Goal: Transaction & Acquisition: Purchase product/service

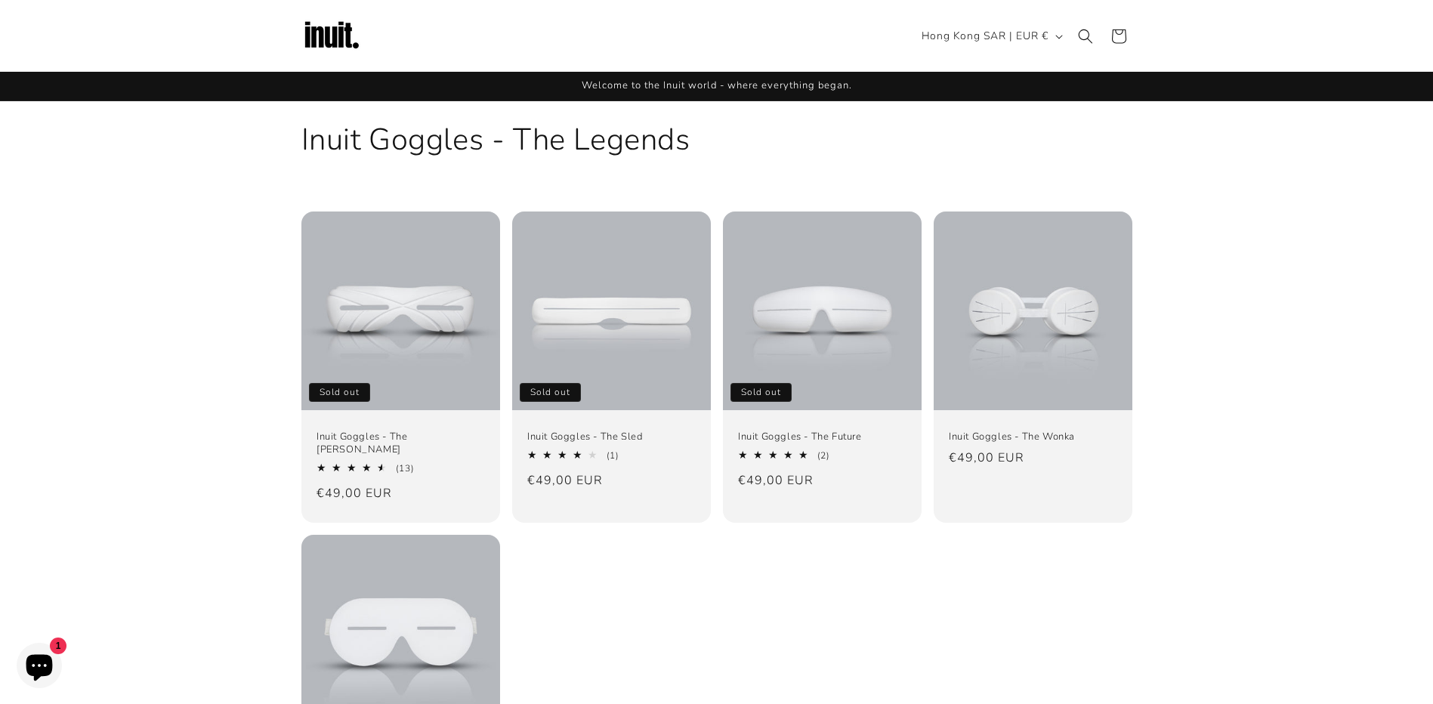
click at [350, 42] on img at bounding box center [331, 36] width 60 height 60
click at [1032, 38] on span "Hong Kong SAR | EUR €" at bounding box center [984, 36] width 127 height 16
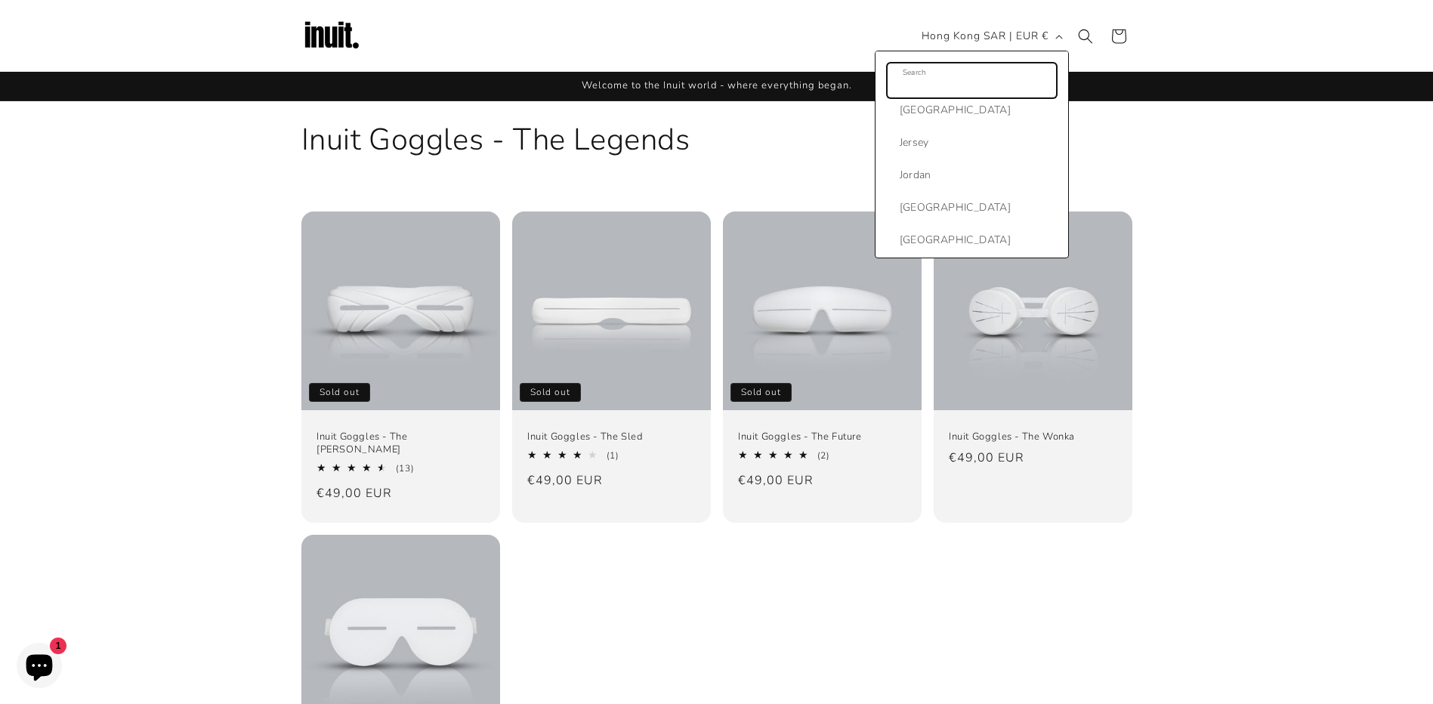
scroll to position [3474, 0]
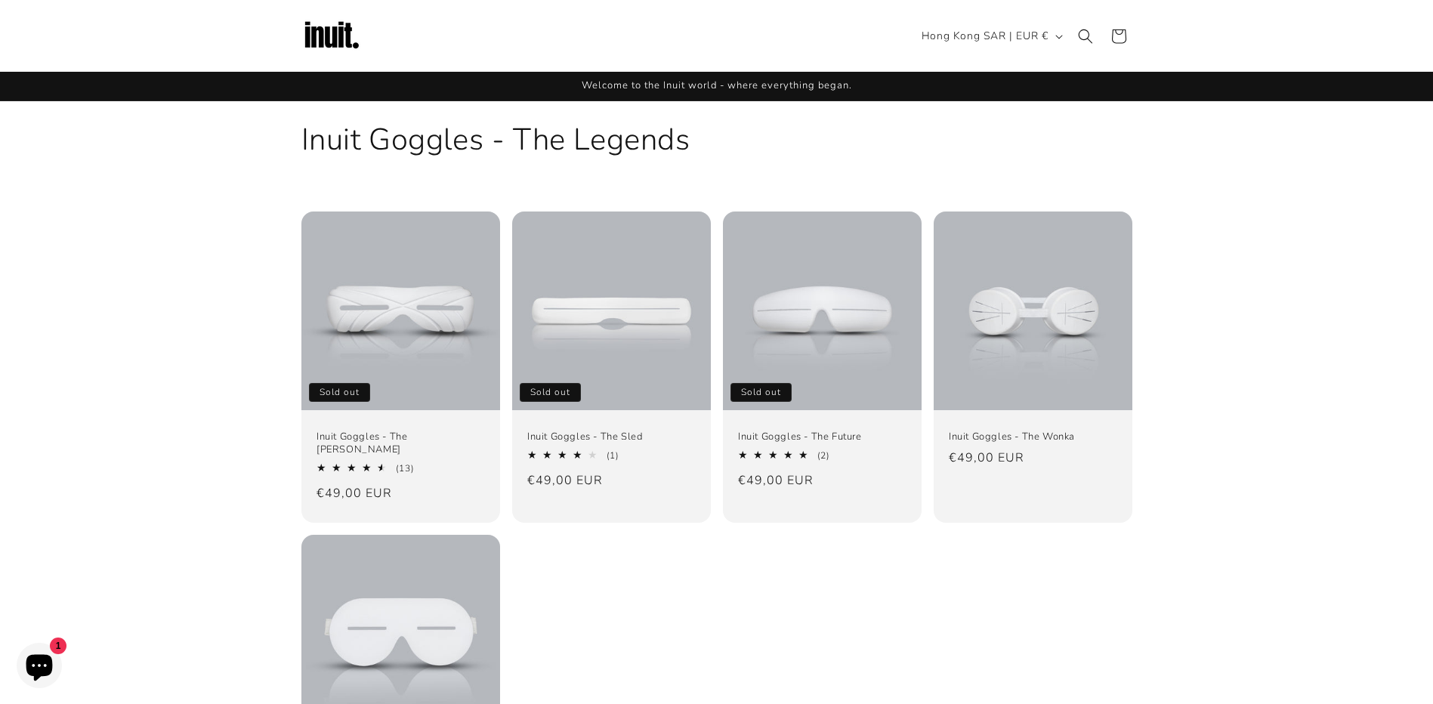
click at [1081, 119] on div "Collection: Inuit Goggles - The Legends" at bounding box center [716, 139] width 831 height 77
click at [1056, 39] on icon "button" at bounding box center [1059, 37] width 8 height 5
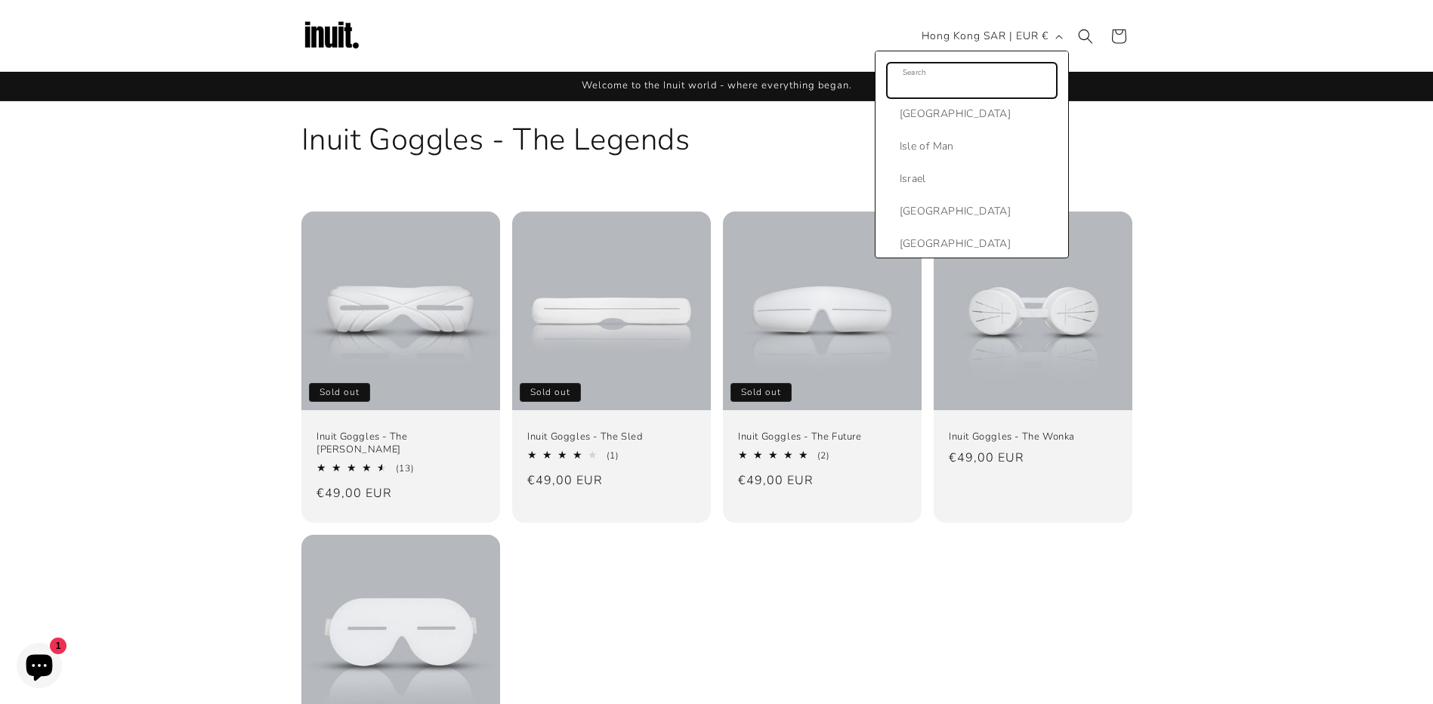
scroll to position [3021, 0]
click at [1101, 143] on h1 "Collection: Inuit Goggles - The Legends" at bounding box center [716, 139] width 831 height 39
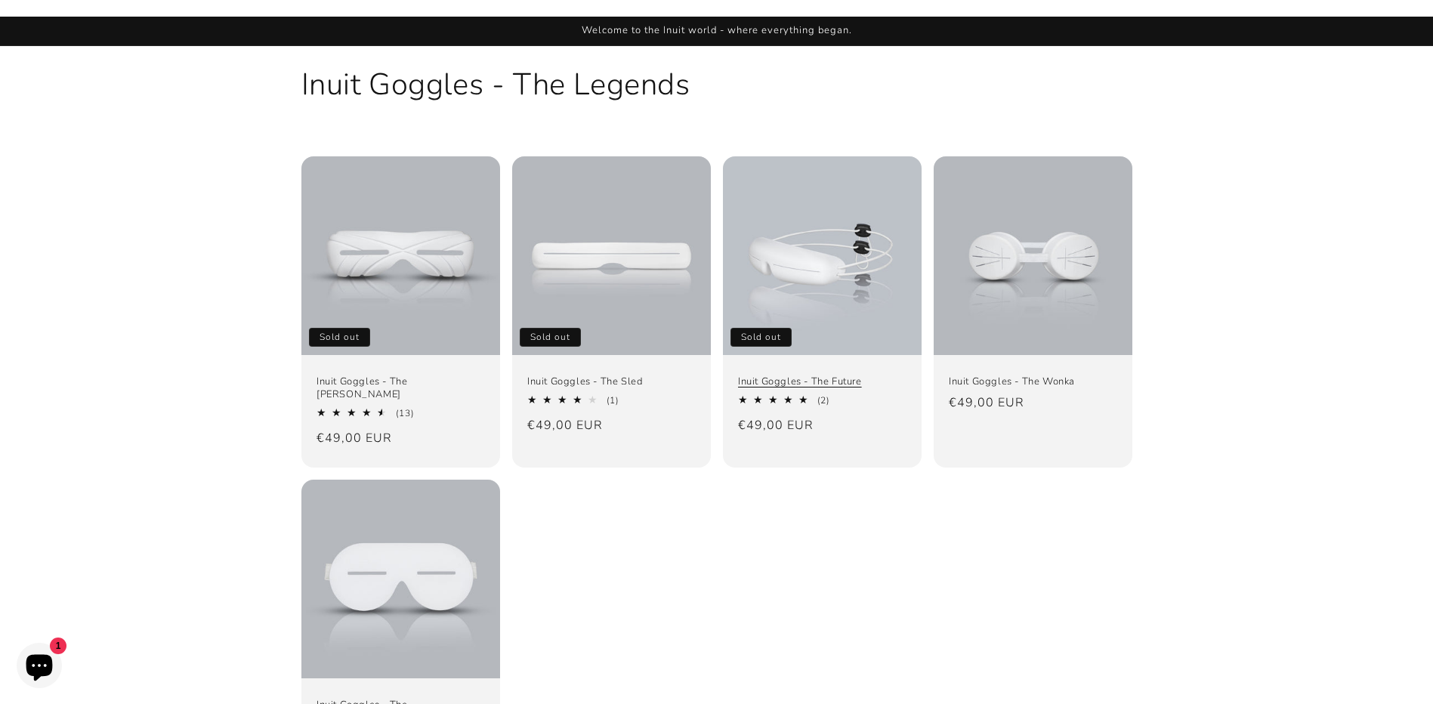
scroll to position [54, 0]
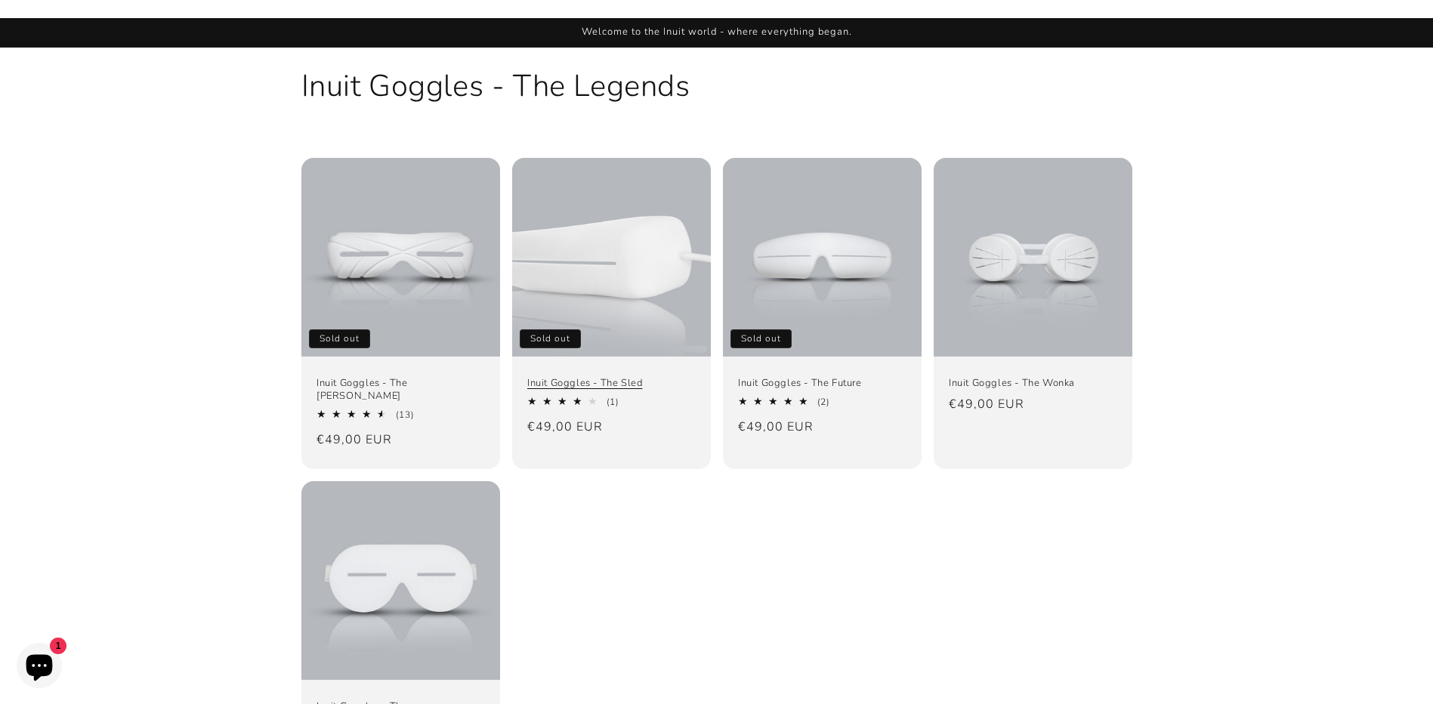
click at [624, 377] on link "Inuit Goggles - The Sled" at bounding box center [611, 383] width 168 height 13
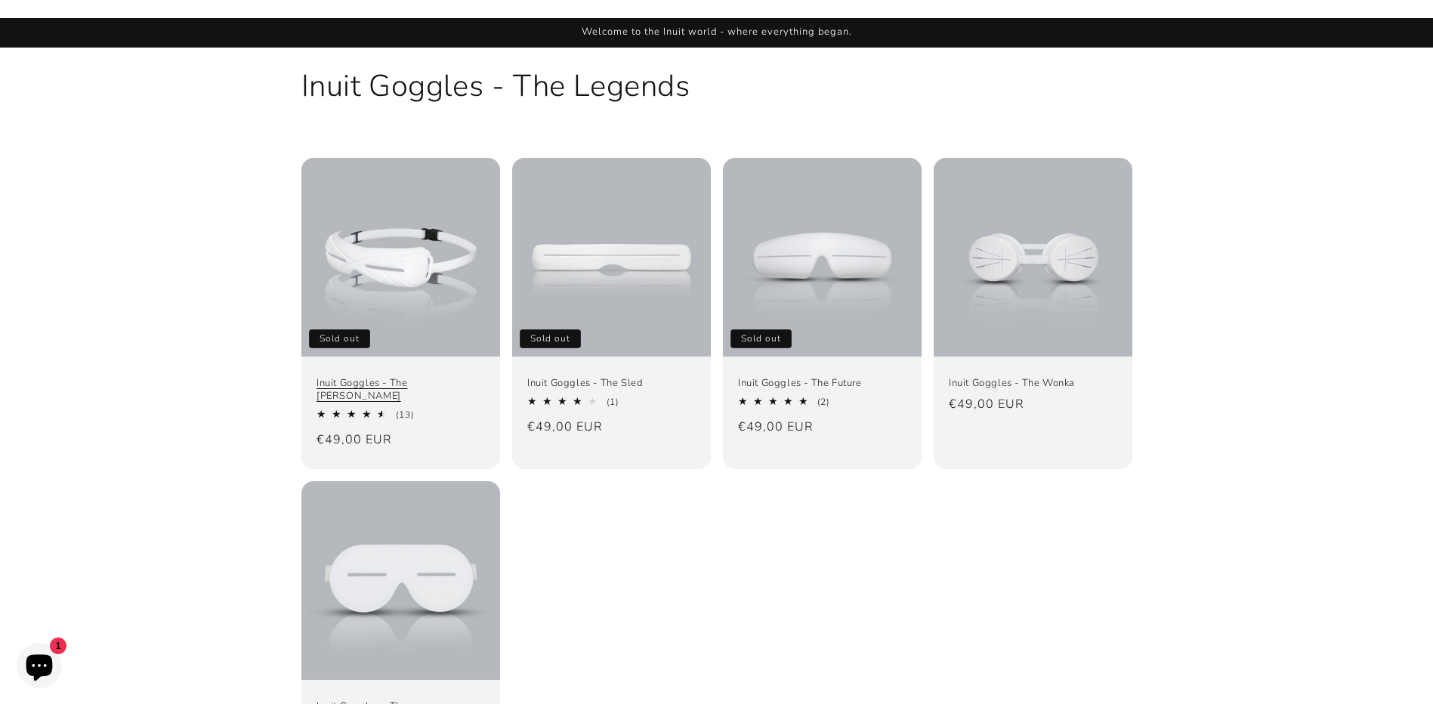
click at [451, 377] on link "Inuit Goggles - The [PERSON_NAME]" at bounding box center [400, 390] width 168 height 26
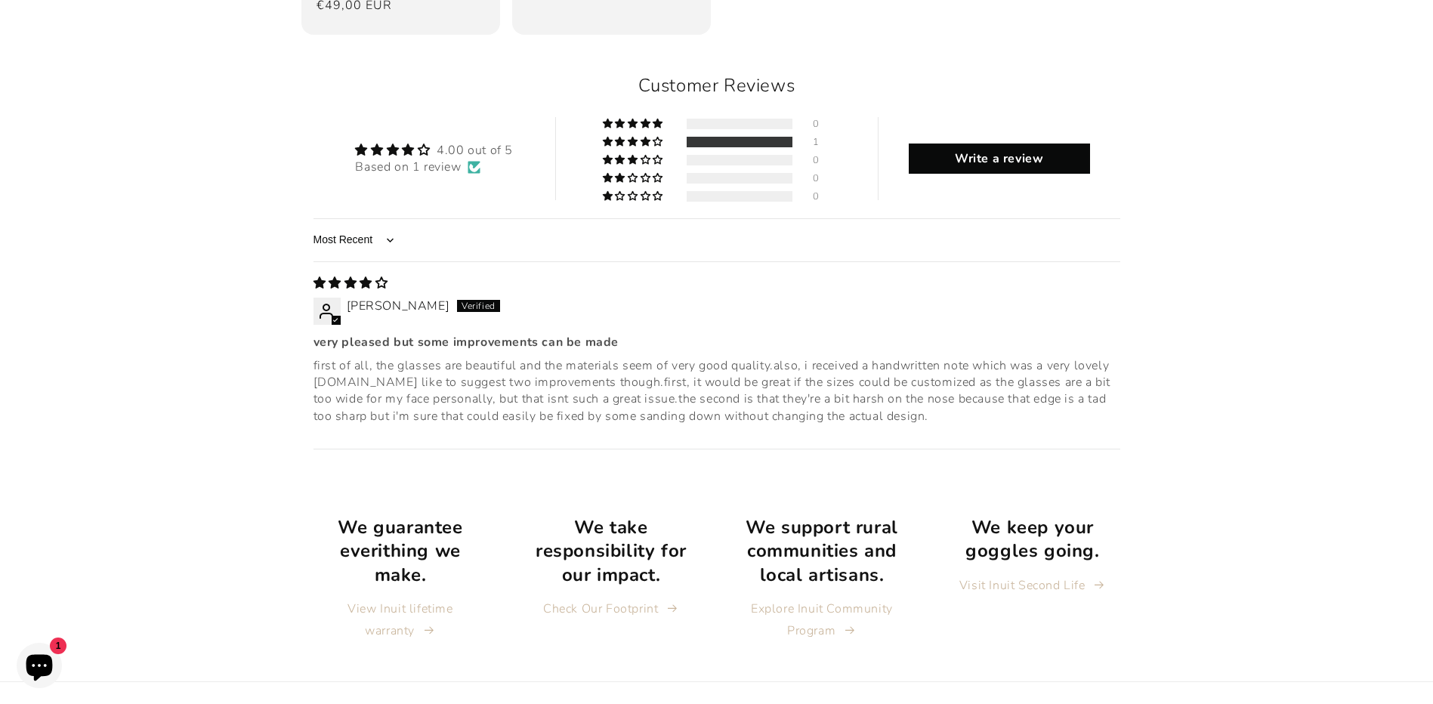
scroll to position [1815, 0]
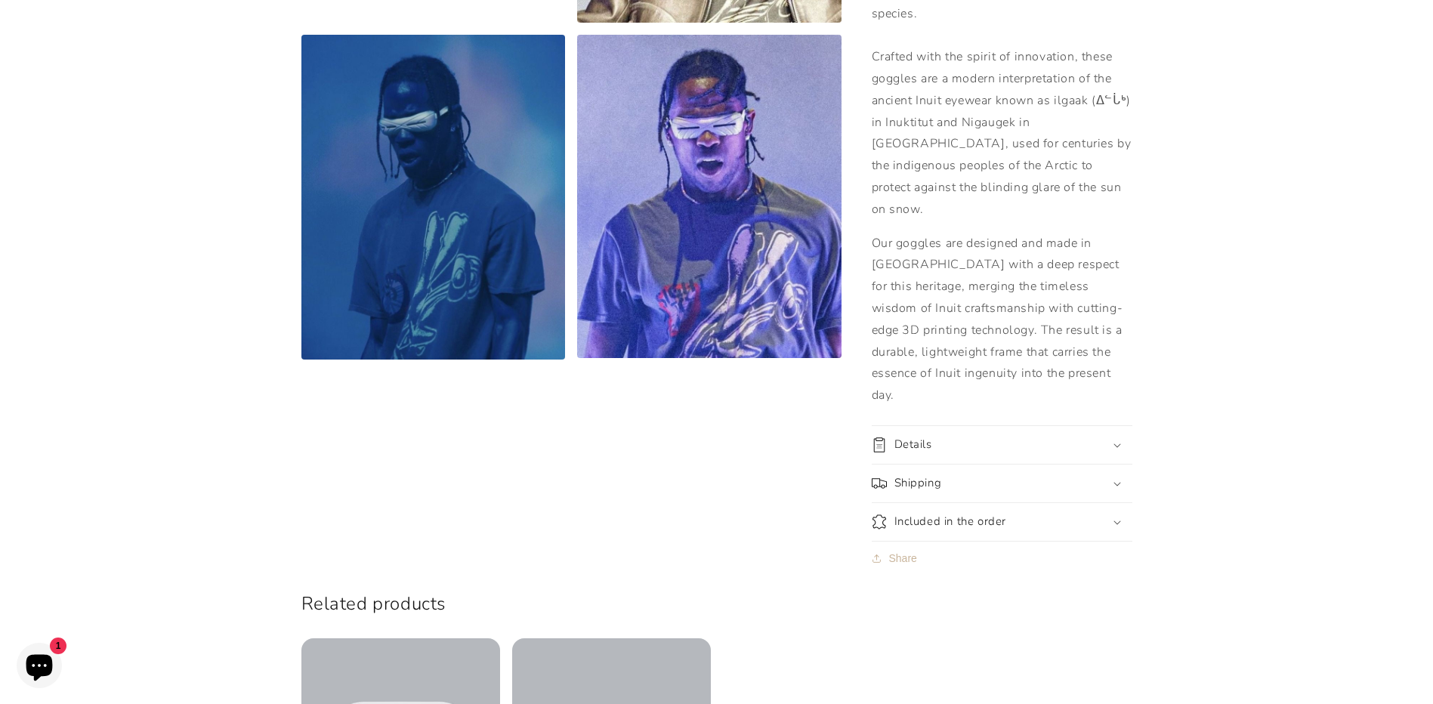
scroll to position [982, 0]
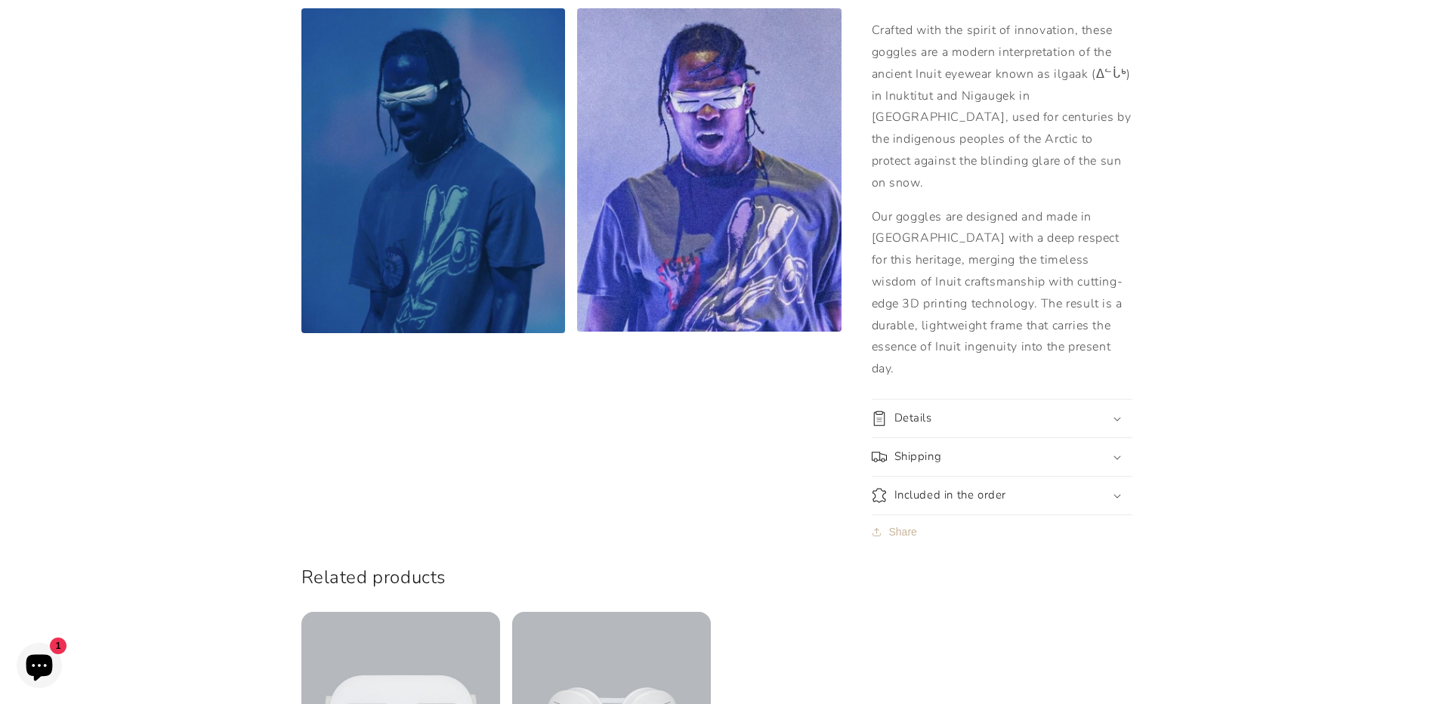
click at [1114, 411] on div "Details" at bounding box center [1001, 418] width 261 height 15
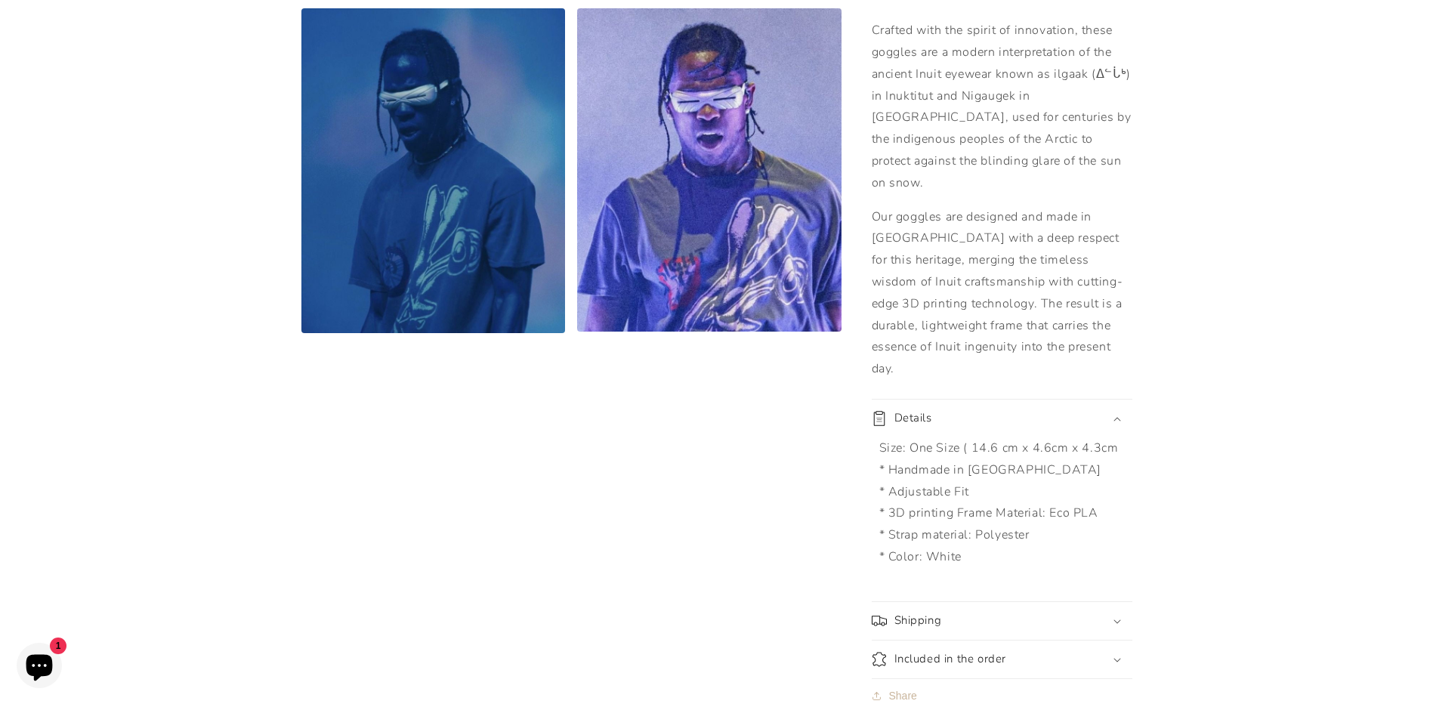
click at [1120, 411] on div "Details" at bounding box center [1001, 418] width 261 height 15
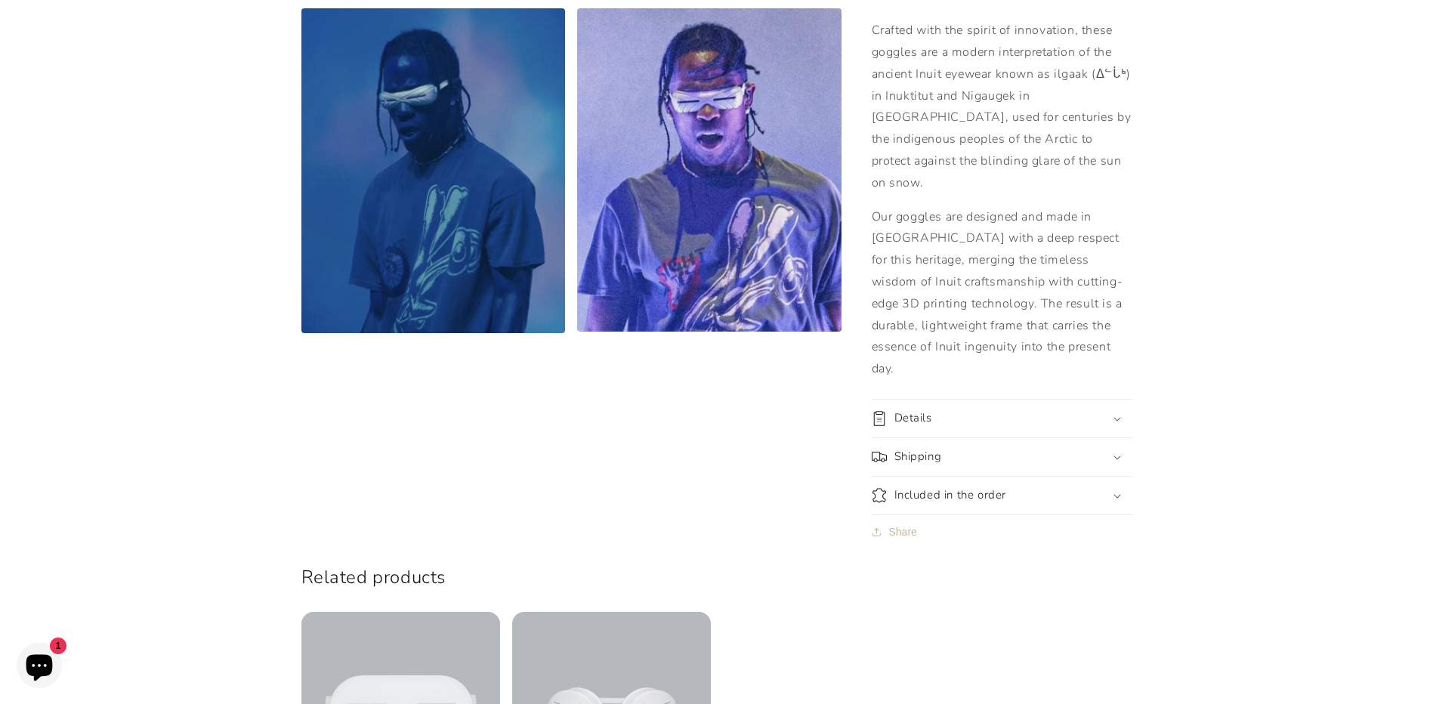
click at [1118, 455] on icon at bounding box center [1117, 457] width 8 height 5
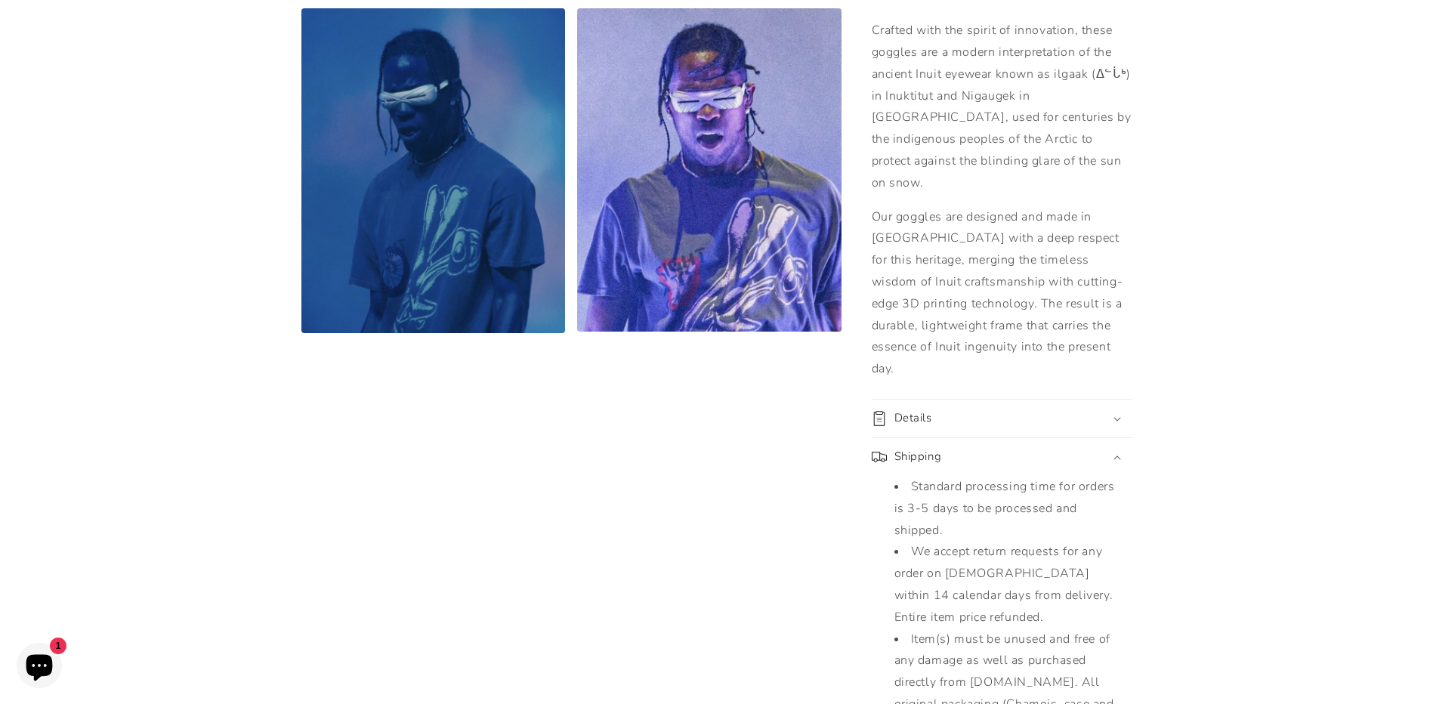
click at [1118, 455] on icon at bounding box center [1117, 457] width 8 height 5
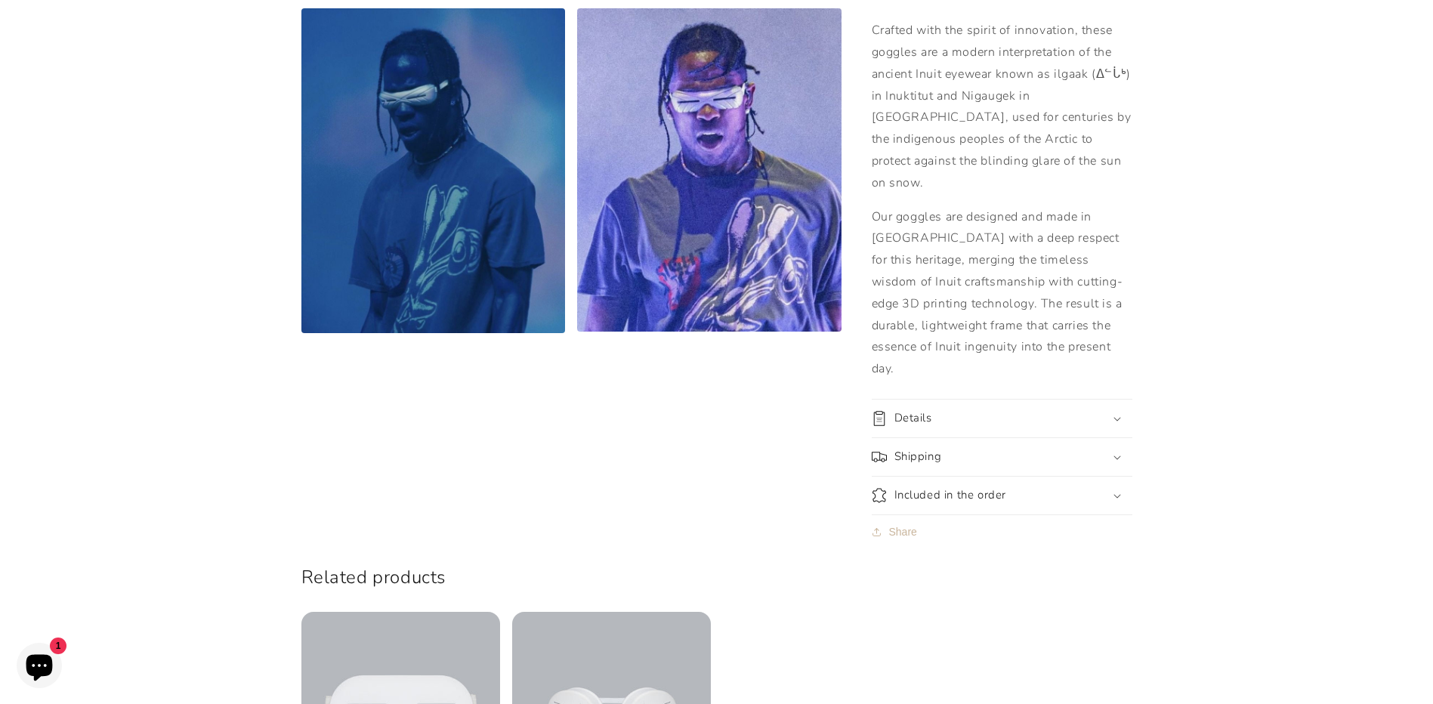
click at [1116, 494] on icon at bounding box center [1117, 496] width 8 height 5
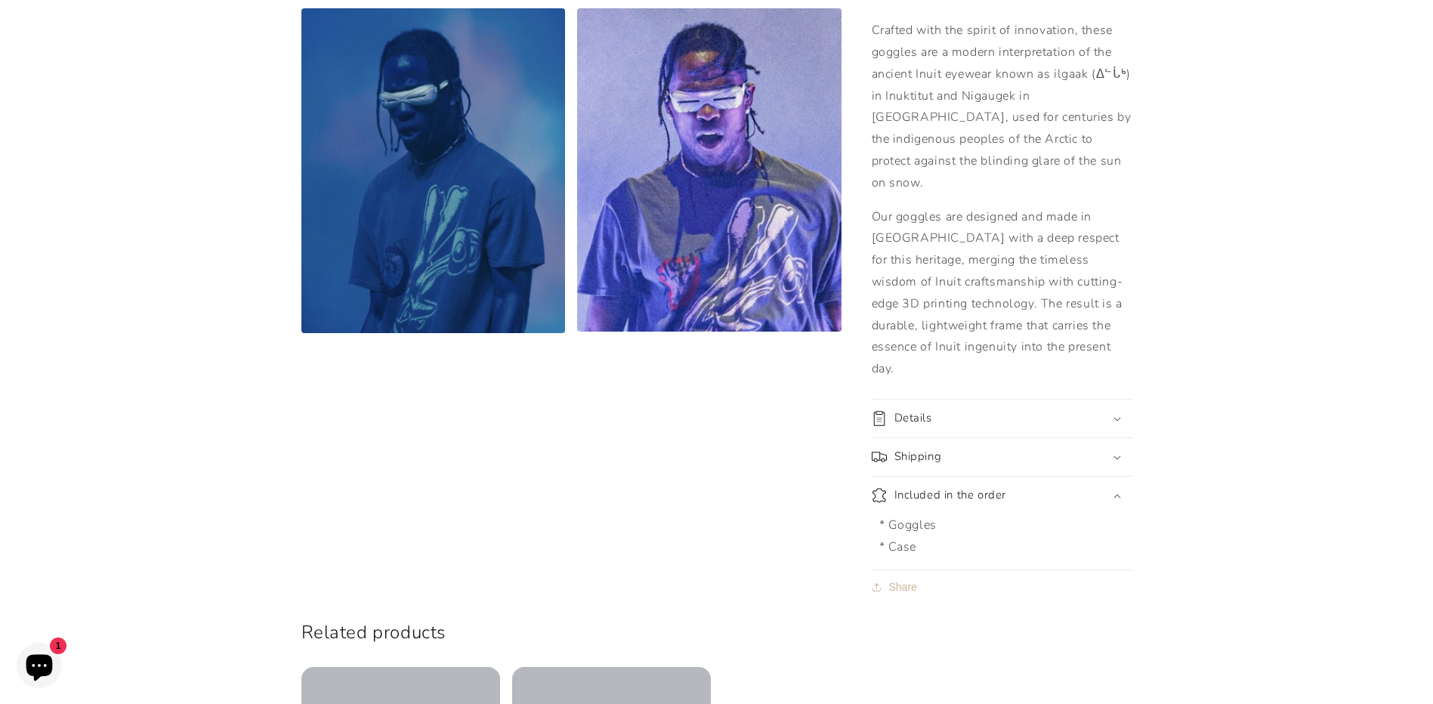
click at [1116, 488] on div "Included in the order" at bounding box center [1001, 495] width 261 height 15
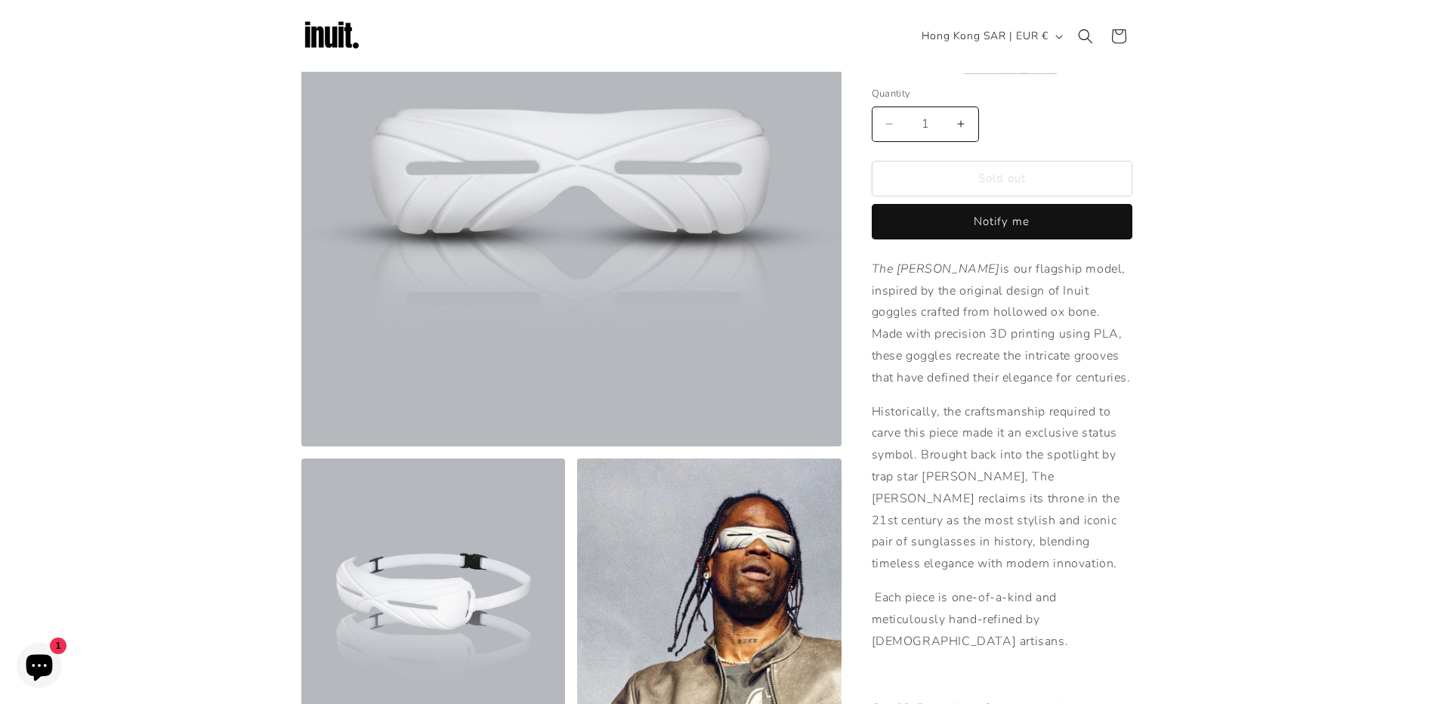
scroll to position [0, 0]
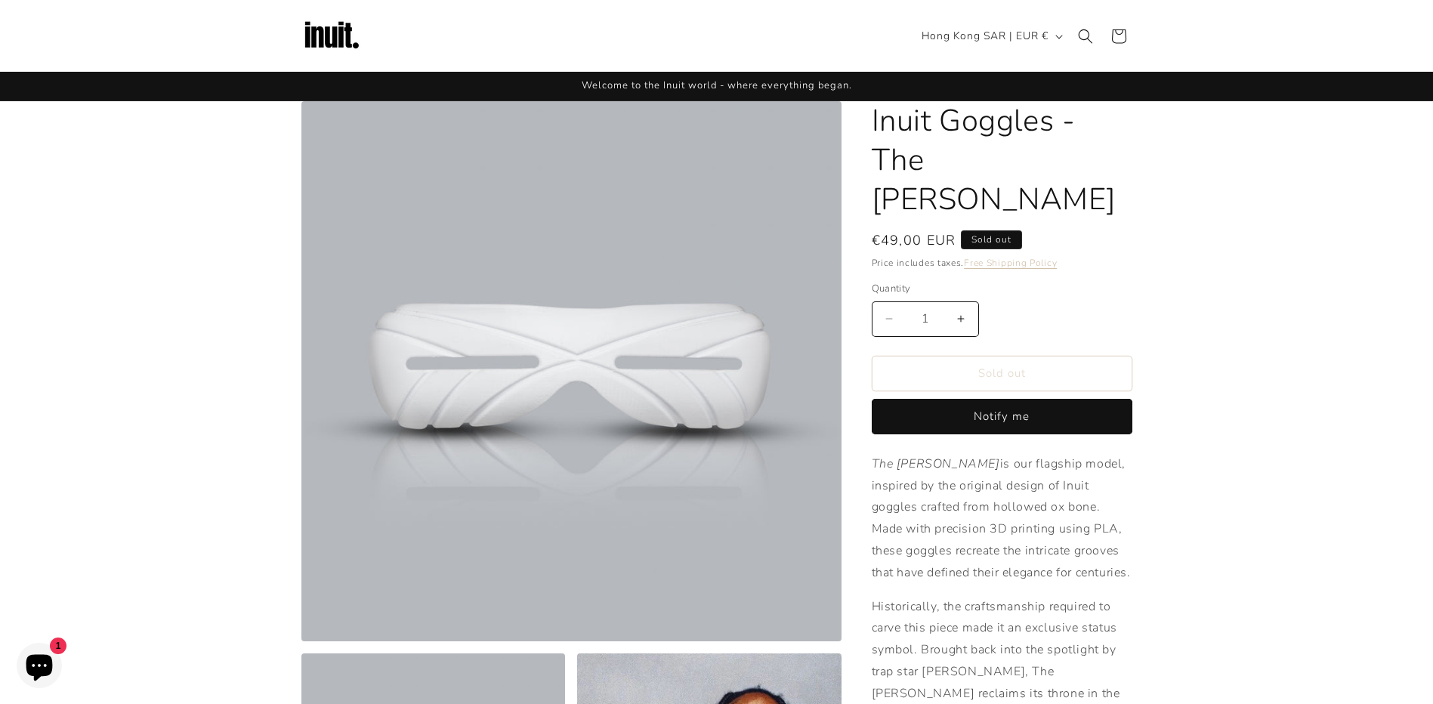
click at [356, 36] on img at bounding box center [331, 36] width 60 height 60
